Goal: Task Accomplishment & Management: Manage account settings

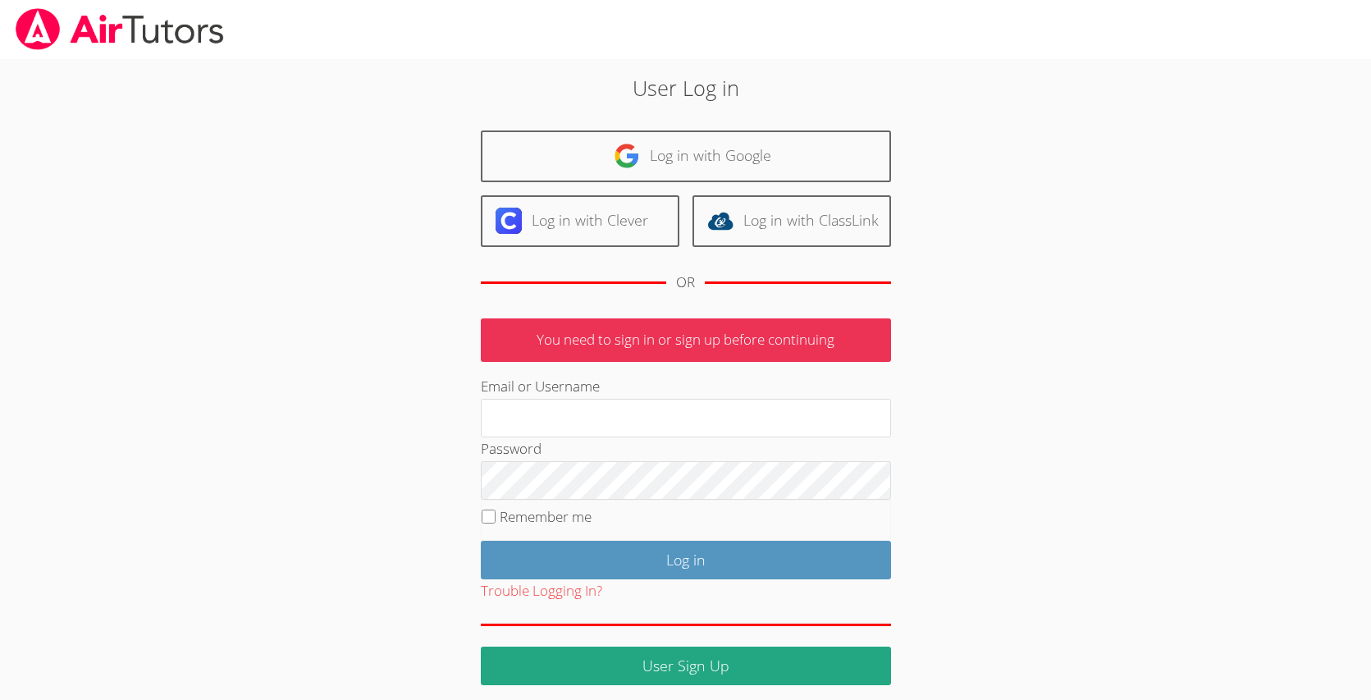
type input "[EMAIL_ADDRESS][DOMAIN_NAME]"
click at [553, 518] on label "Remember me" at bounding box center [545, 516] width 92 height 19
click at [495, 518] on input "Remember me" at bounding box center [488, 516] width 14 height 14
checkbox input "true"
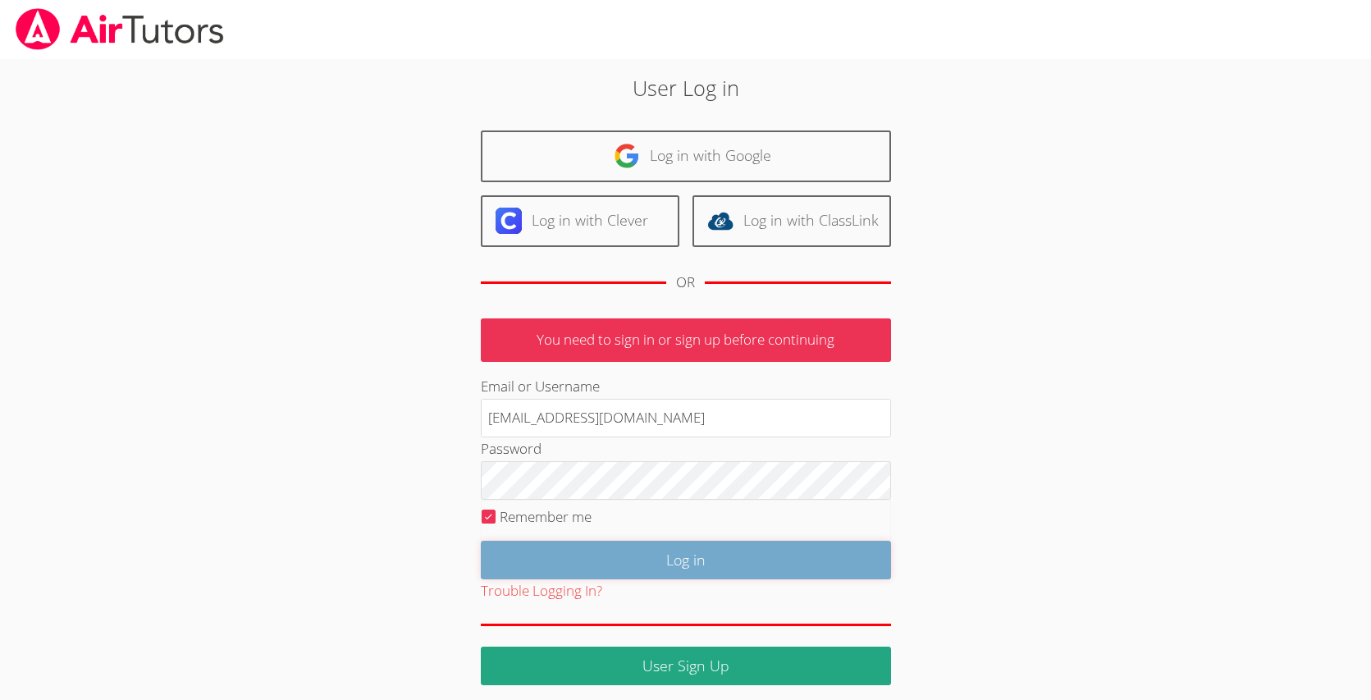
click at [590, 547] on input "Log in" at bounding box center [686, 560] width 410 height 39
